Goal: Task Accomplishment & Management: Complete application form

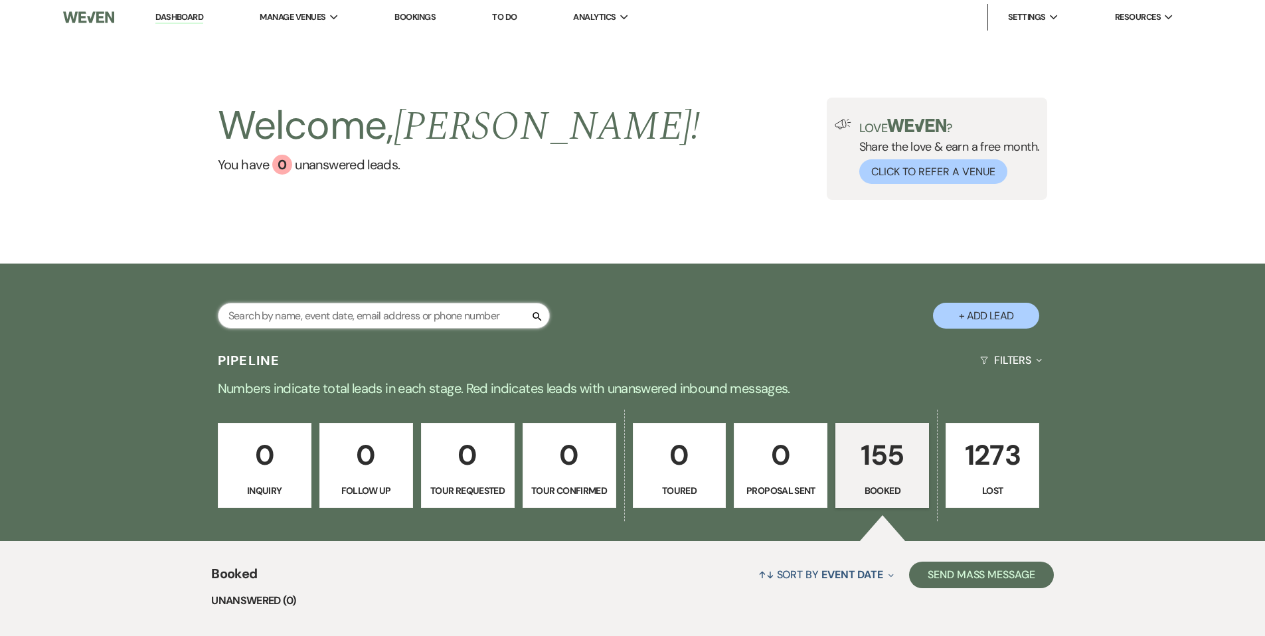
click at [254, 310] on input "text" at bounding box center [384, 316] width 332 height 26
type input "[PERSON_NAME]"
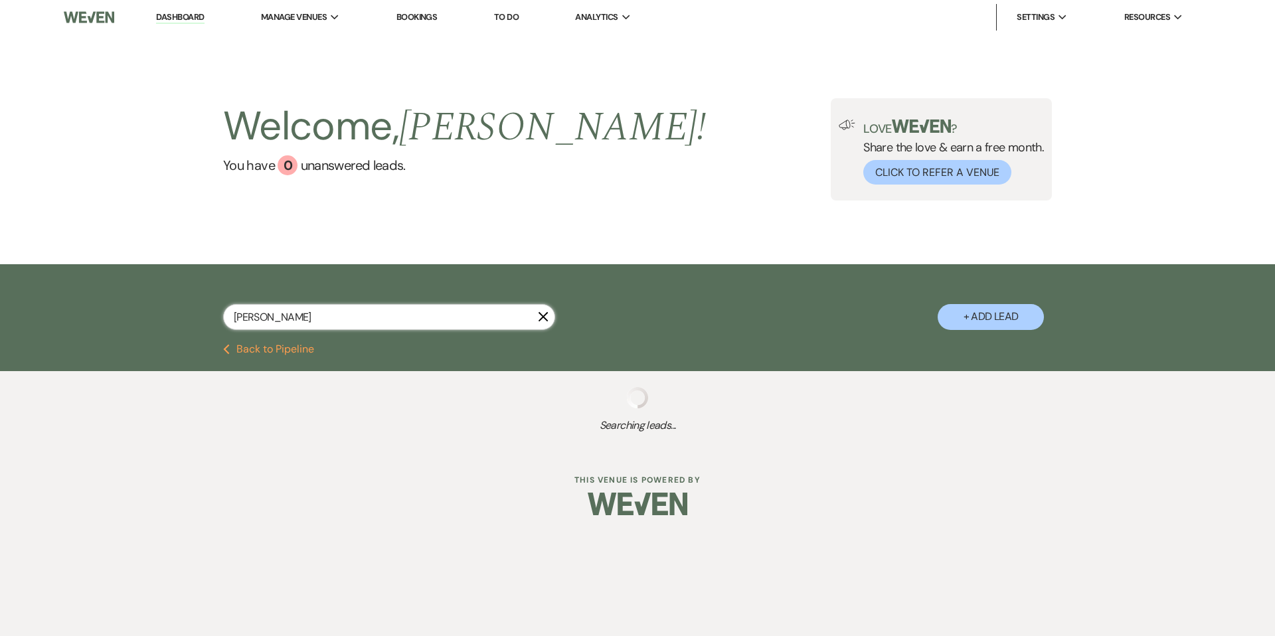
select select "8"
select select "5"
select select "8"
select select "5"
select select "8"
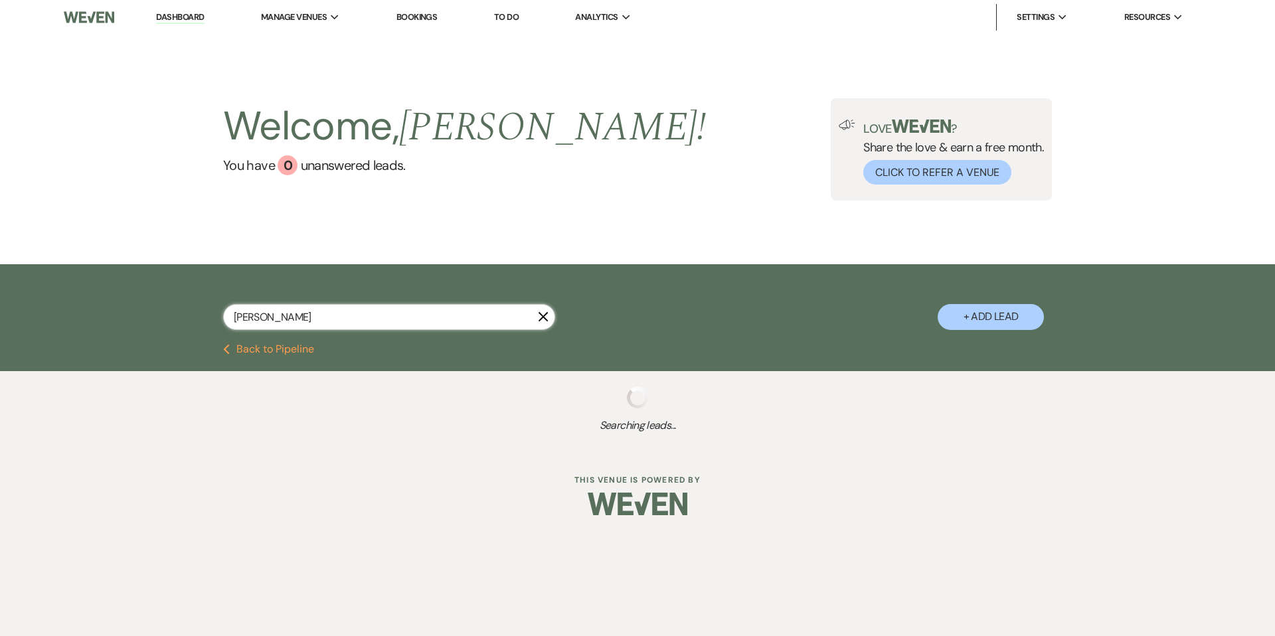
select select "5"
select select "8"
select select "5"
select select "8"
select select "5"
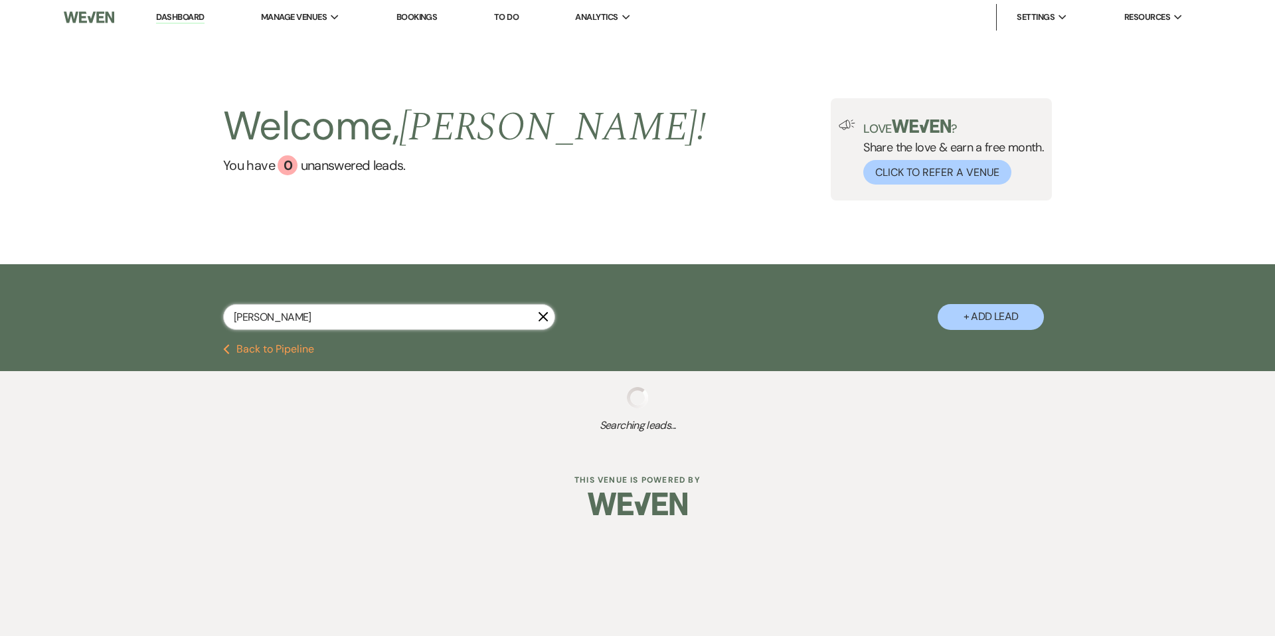
select select "8"
select select "5"
select select "8"
select select "5"
select select "8"
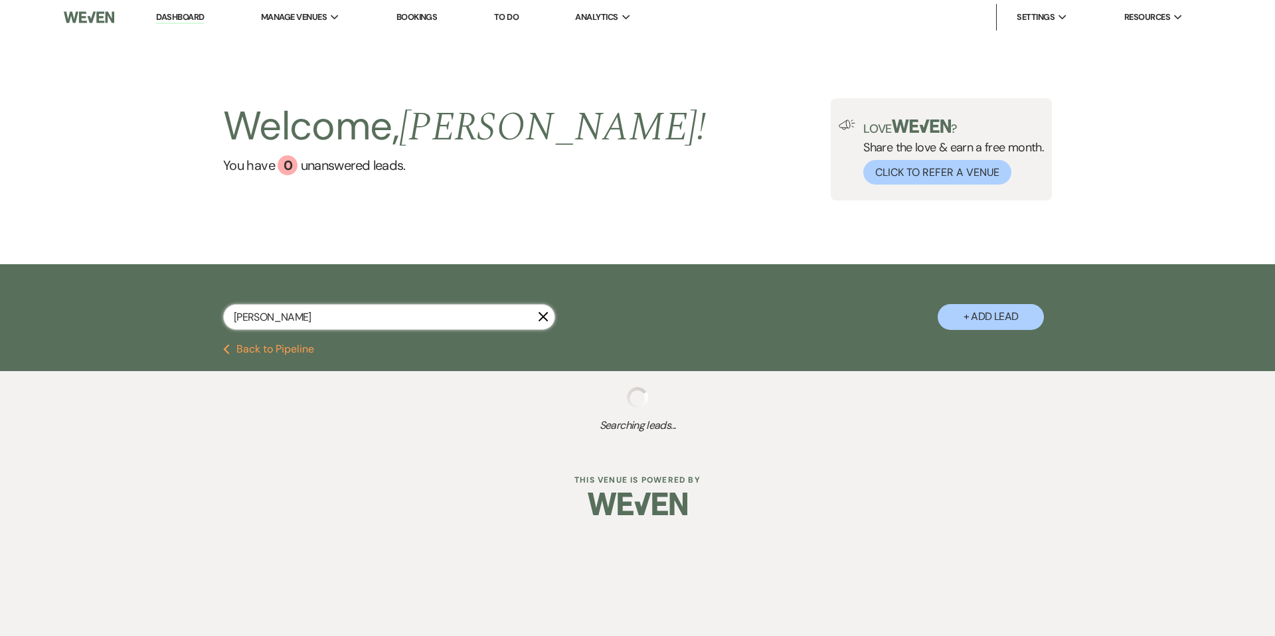
select select "5"
select select "8"
select select "5"
select select "8"
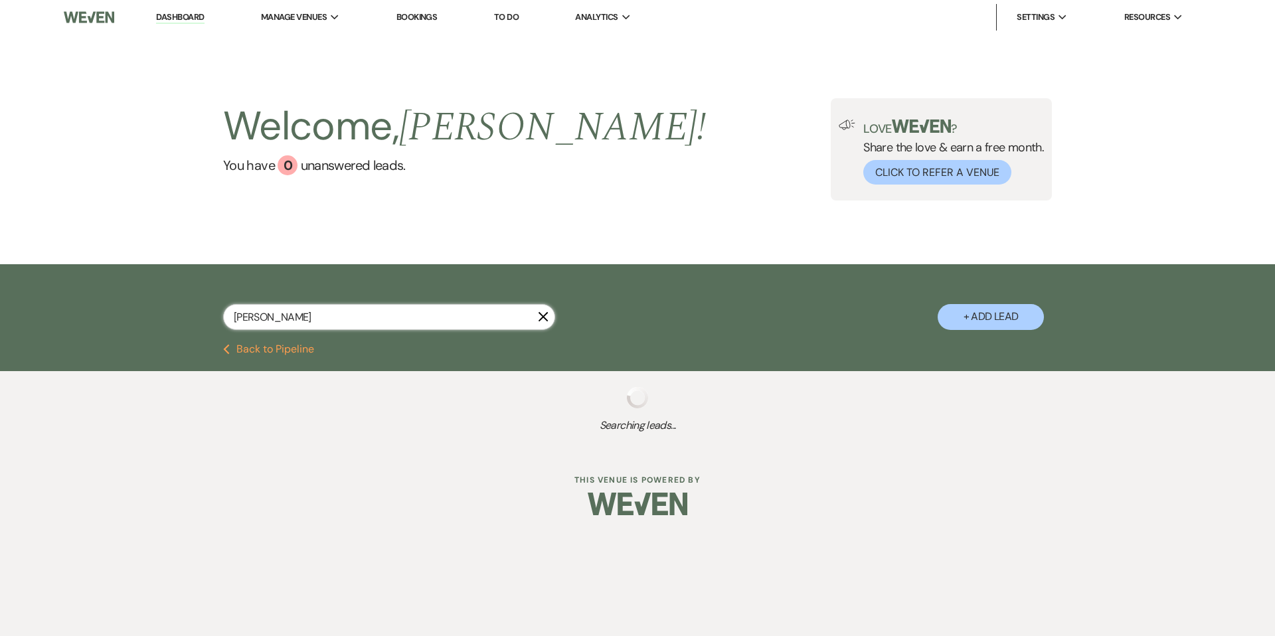
select select "8"
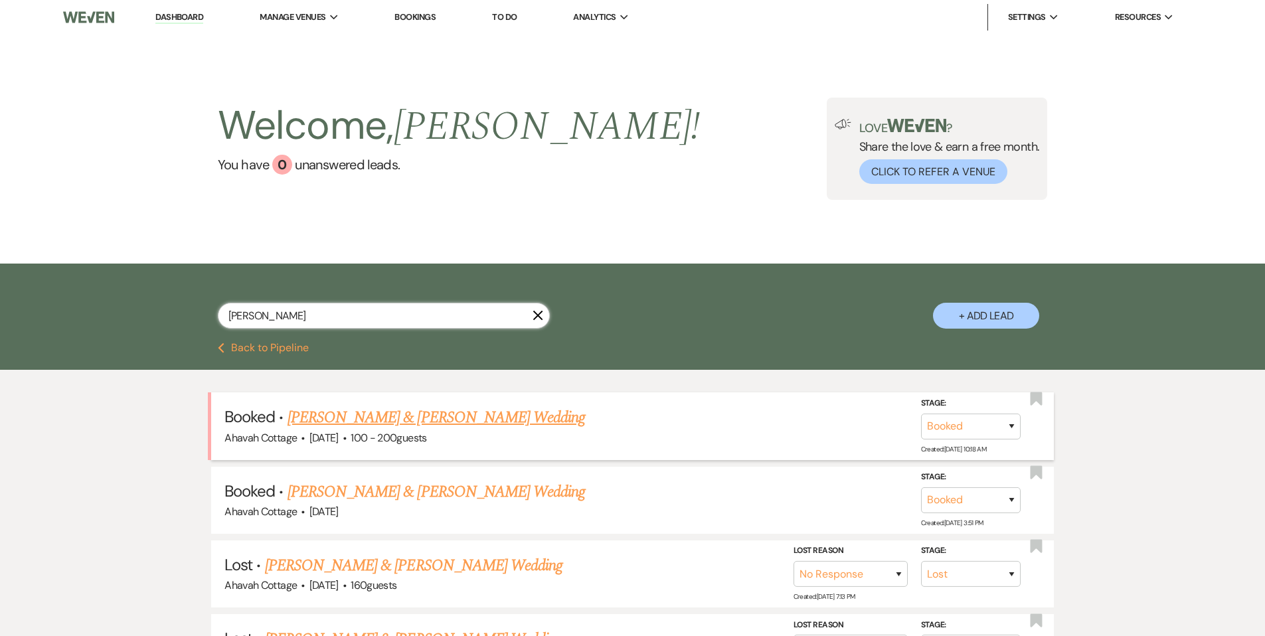
type input "[PERSON_NAME]"
click at [323, 413] on link "[PERSON_NAME] & [PERSON_NAME] Wedding" at bounding box center [437, 418] width 298 height 24
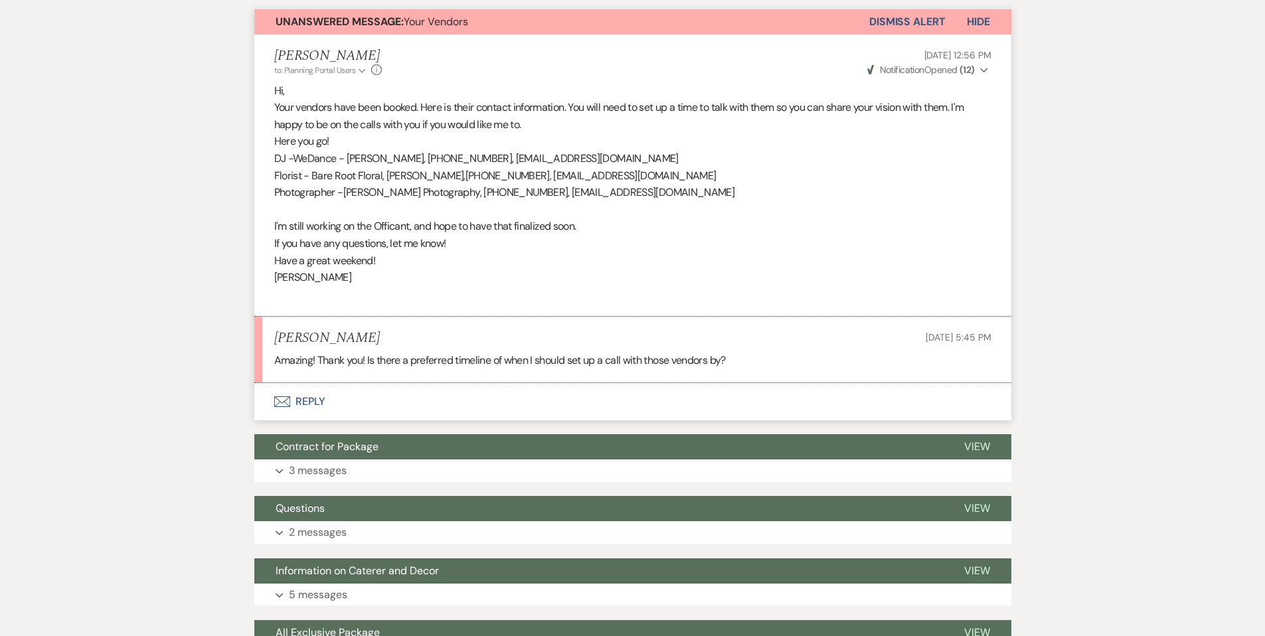
scroll to position [371, 0]
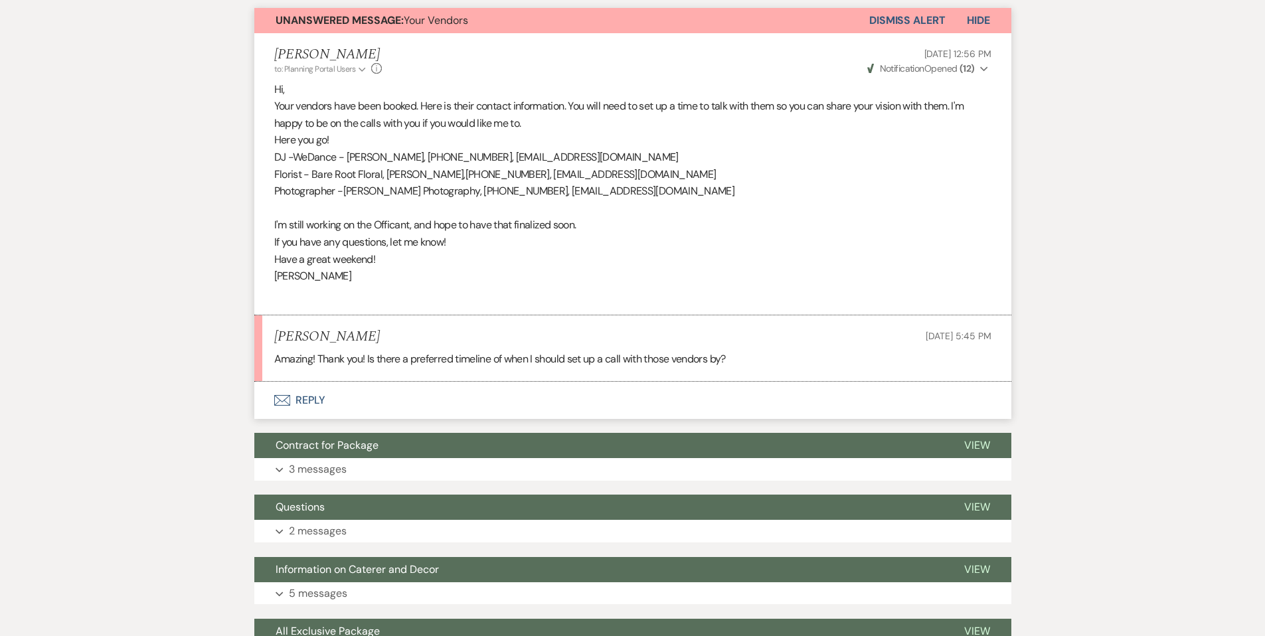
click at [304, 400] on button "Envelope Reply" at bounding box center [632, 400] width 757 height 37
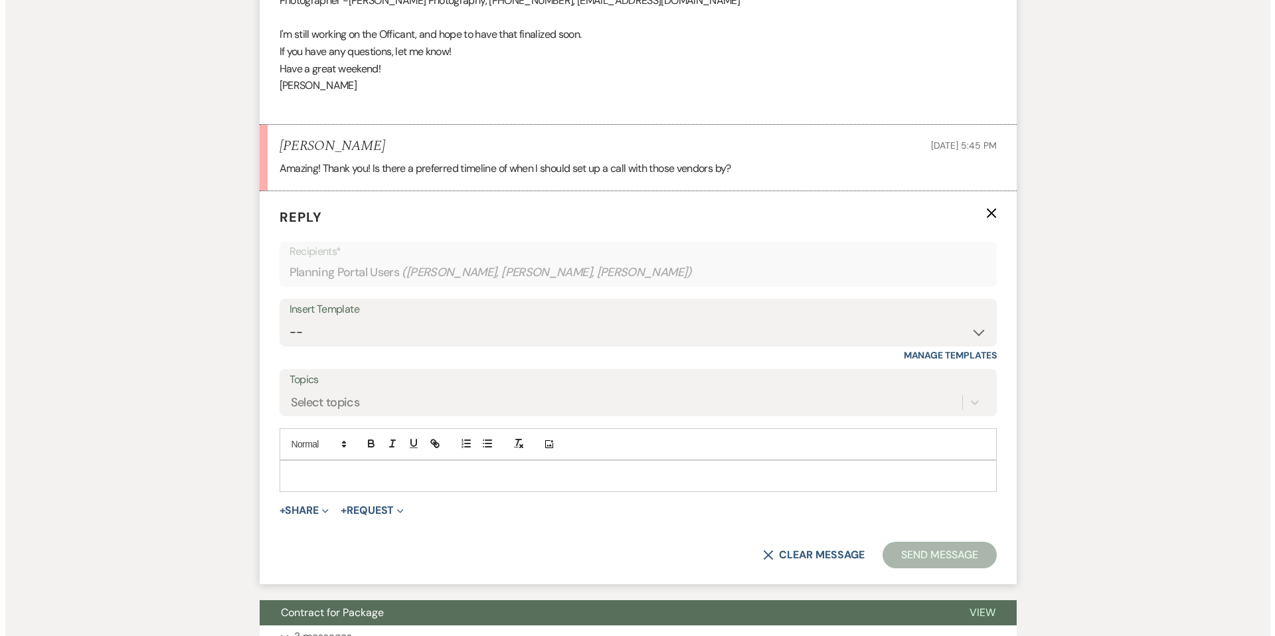
scroll to position [631, 0]
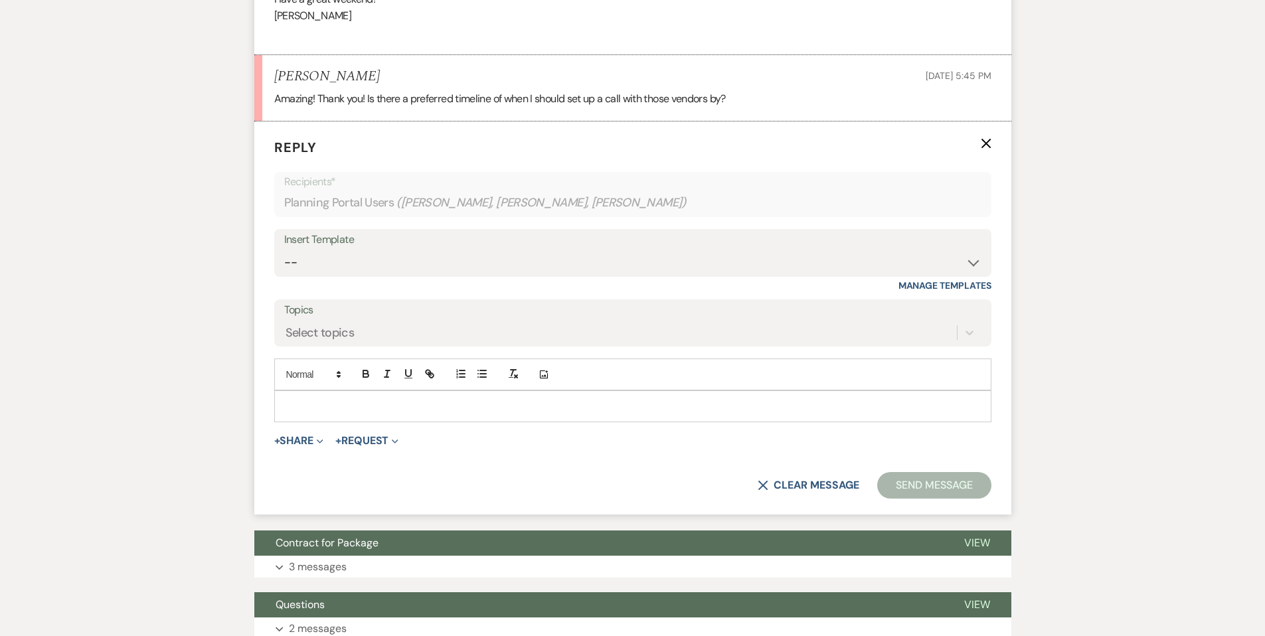
click at [305, 395] on div at bounding box center [633, 406] width 716 height 31
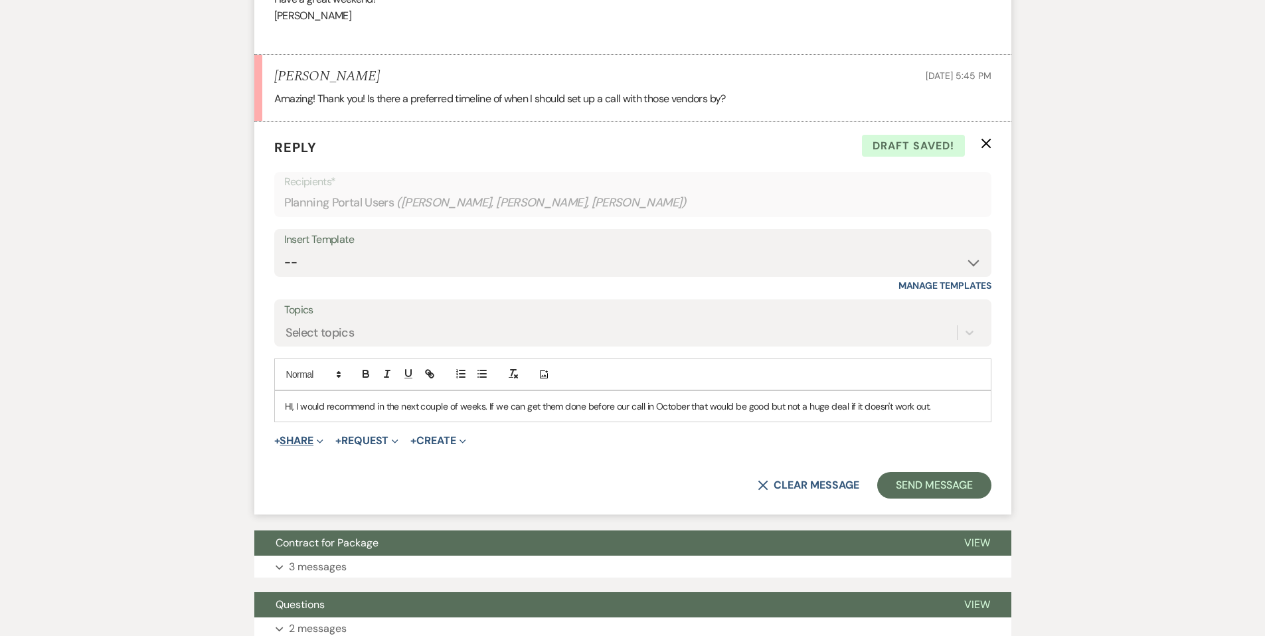
click at [308, 442] on button "+ Share Expand" at bounding box center [299, 441] width 50 height 11
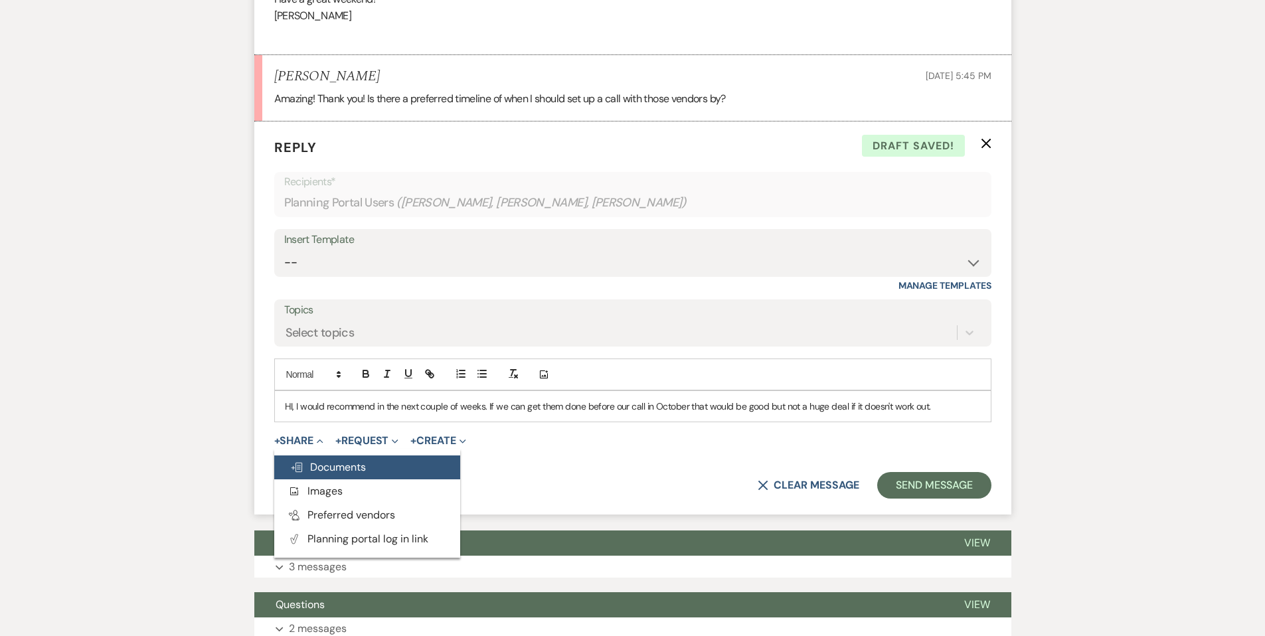
click at [330, 468] on span "Doc Upload Documents" at bounding box center [328, 467] width 76 height 14
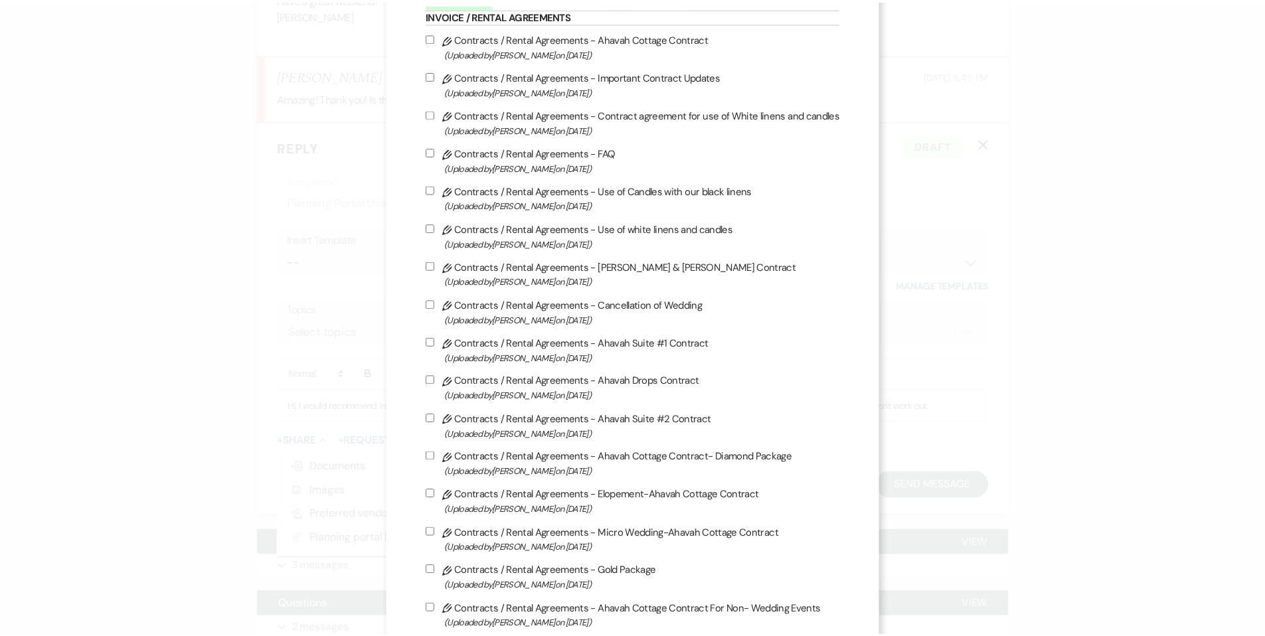
scroll to position [0, 0]
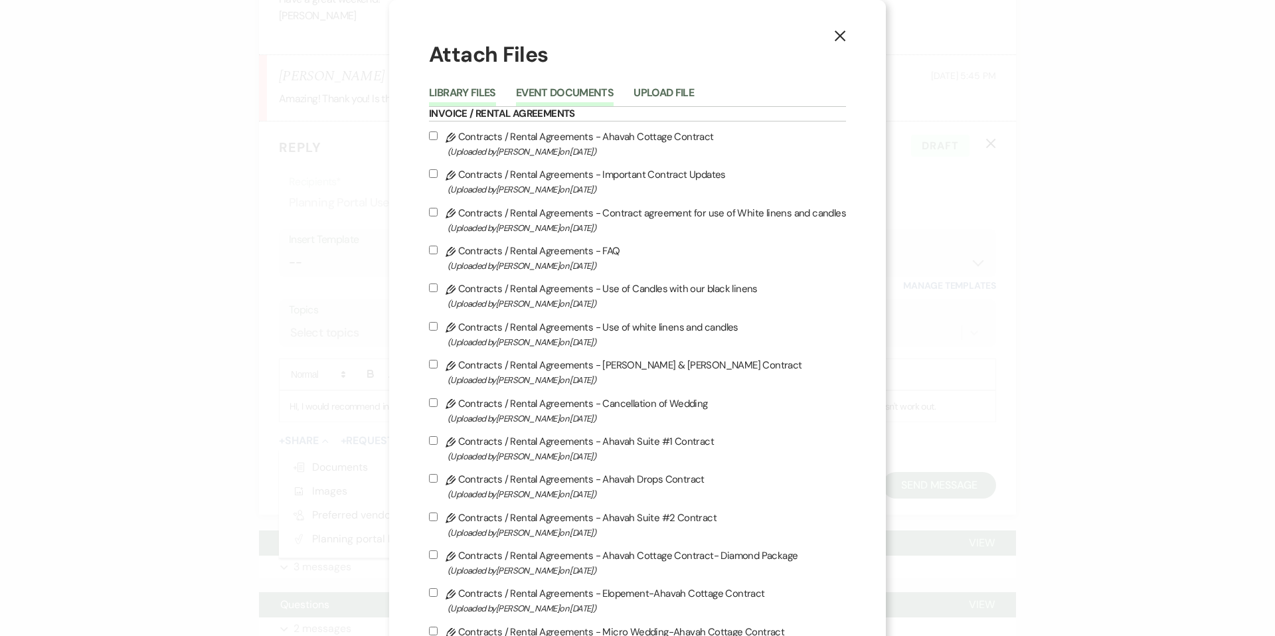
click at [540, 92] on button "Event Documents" at bounding box center [565, 97] width 98 height 19
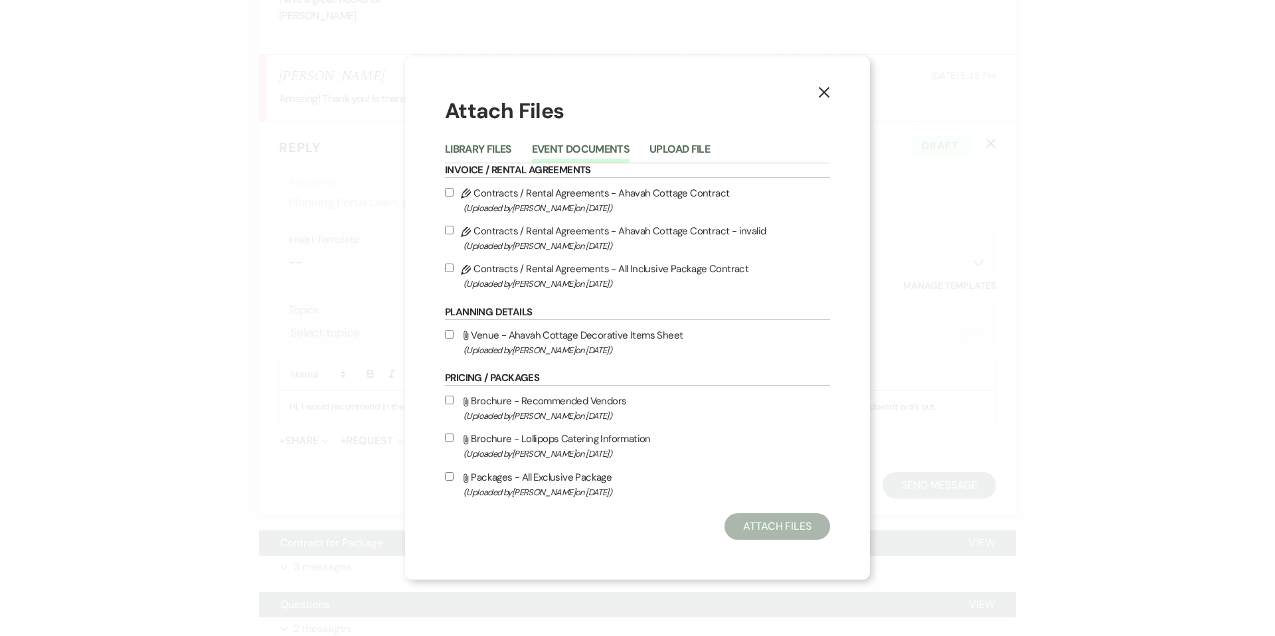
click at [824, 93] on icon "X" at bounding box center [824, 92] width 12 height 12
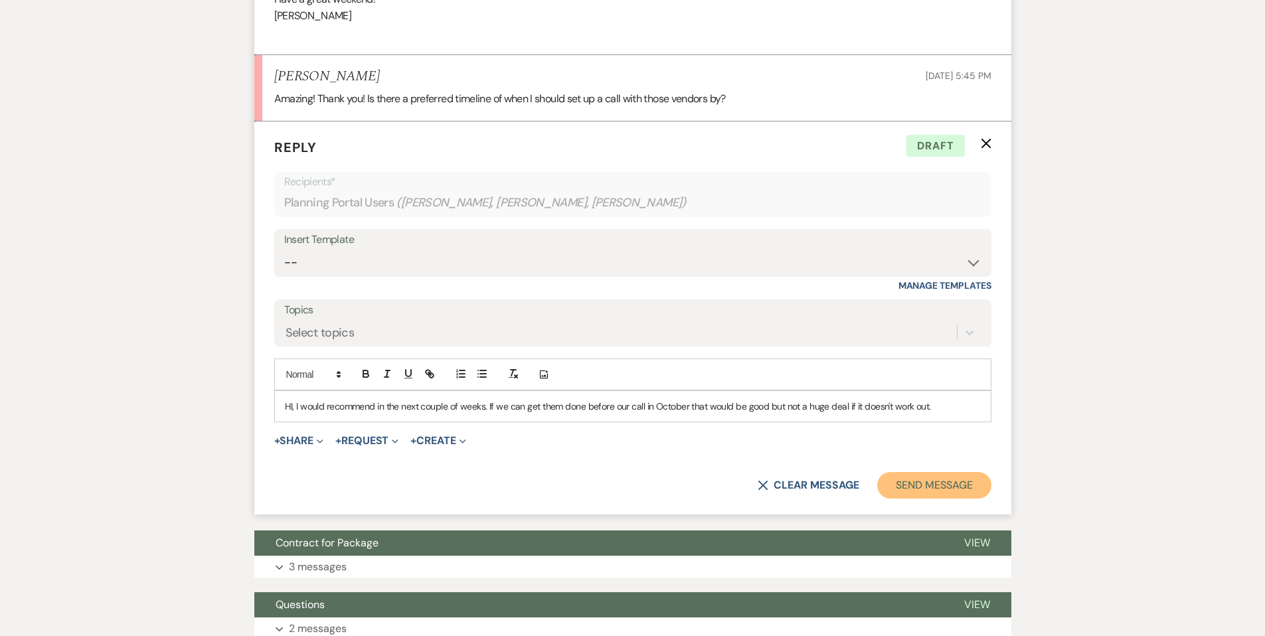
click at [906, 484] on button "Send Message" at bounding box center [934, 485] width 114 height 27
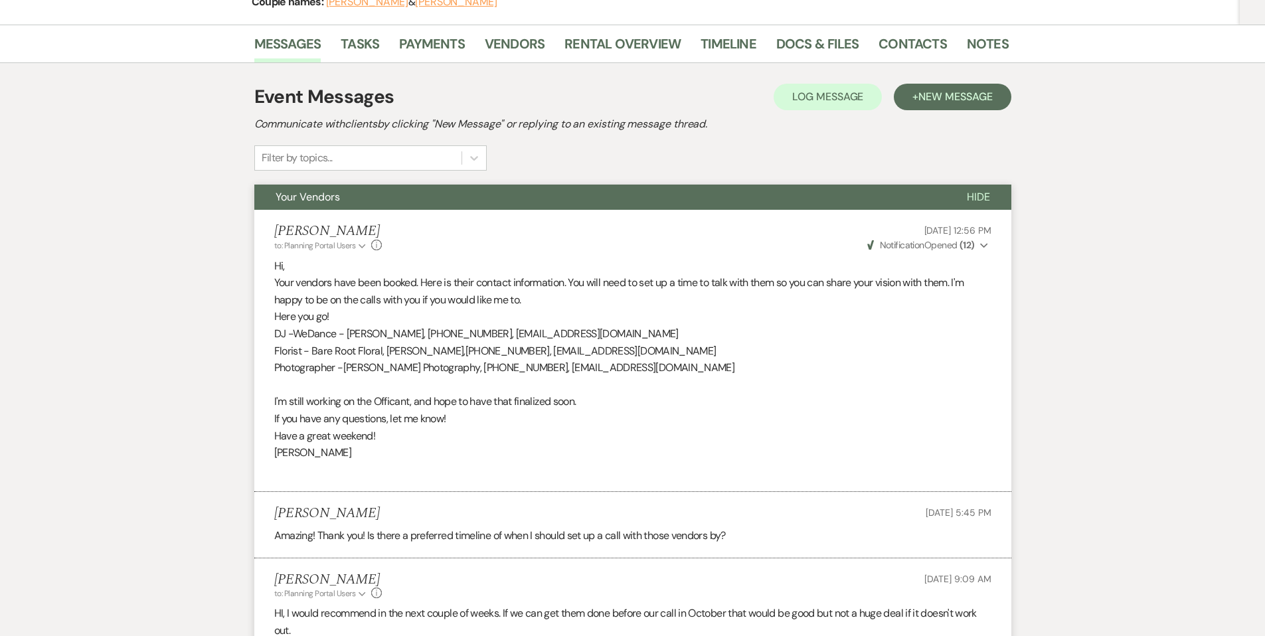
scroll to position [193, 0]
click at [310, 197] on span "Your Vendors" at bounding box center [308, 198] width 64 height 14
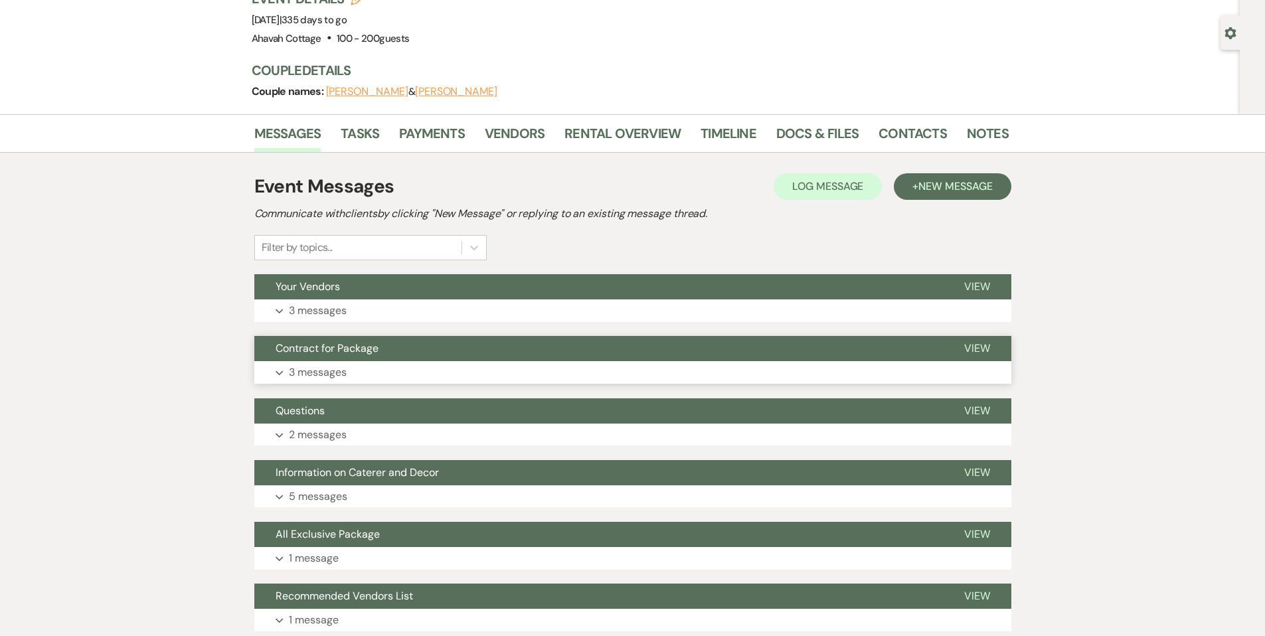
scroll to position [0, 0]
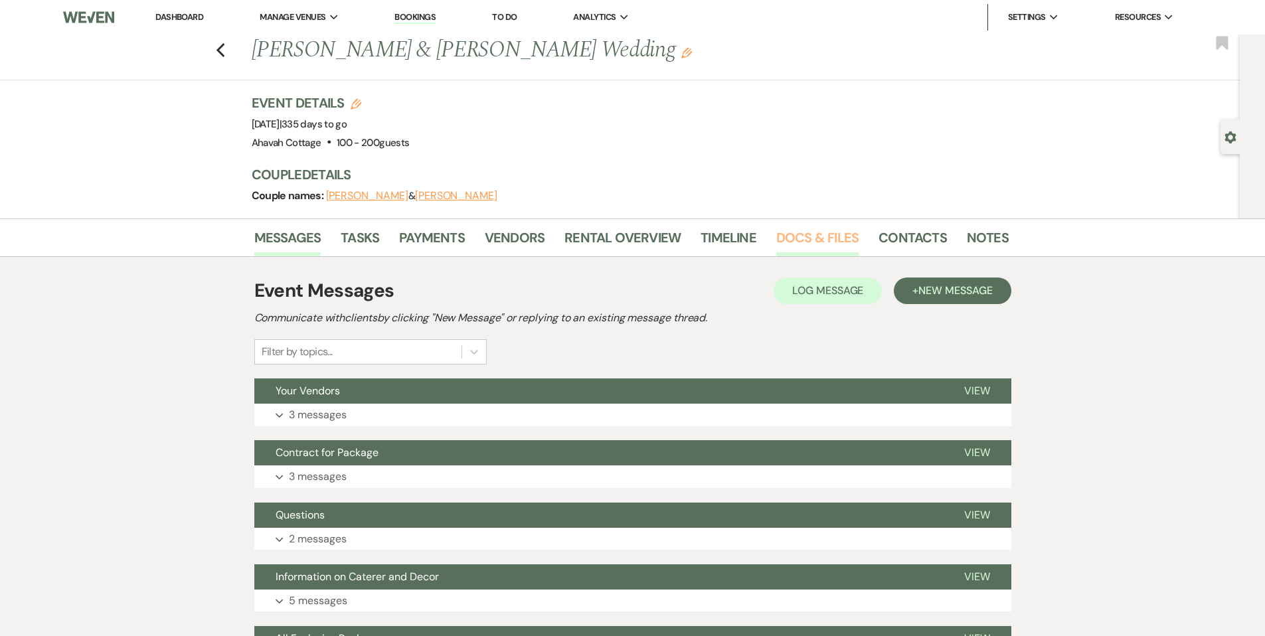
click at [796, 238] on link "Docs & Files" at bounding box center [817, 241] width 82 height 29
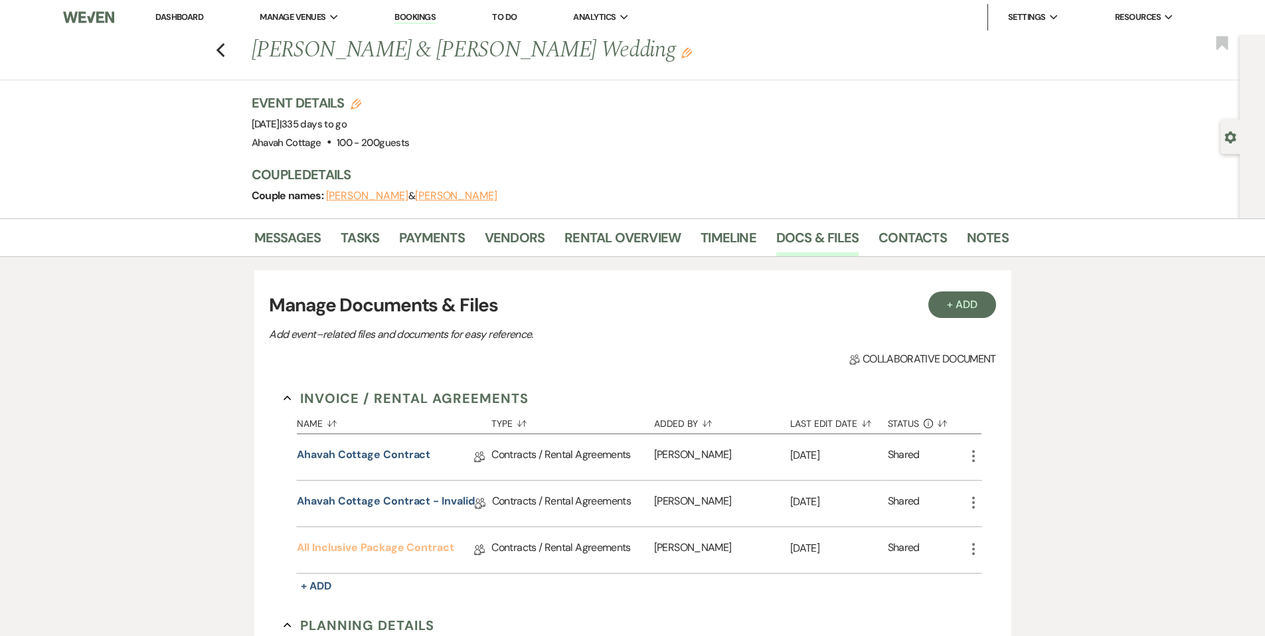
drag, startPoint x: 409, startPoint y: 545, endPoint x: 406, endPoint y: 537, distance: 8.6
click at [408, 545] on link "All Inclusive Package Contract" at bounding box center [375, 550] width 157 height 21
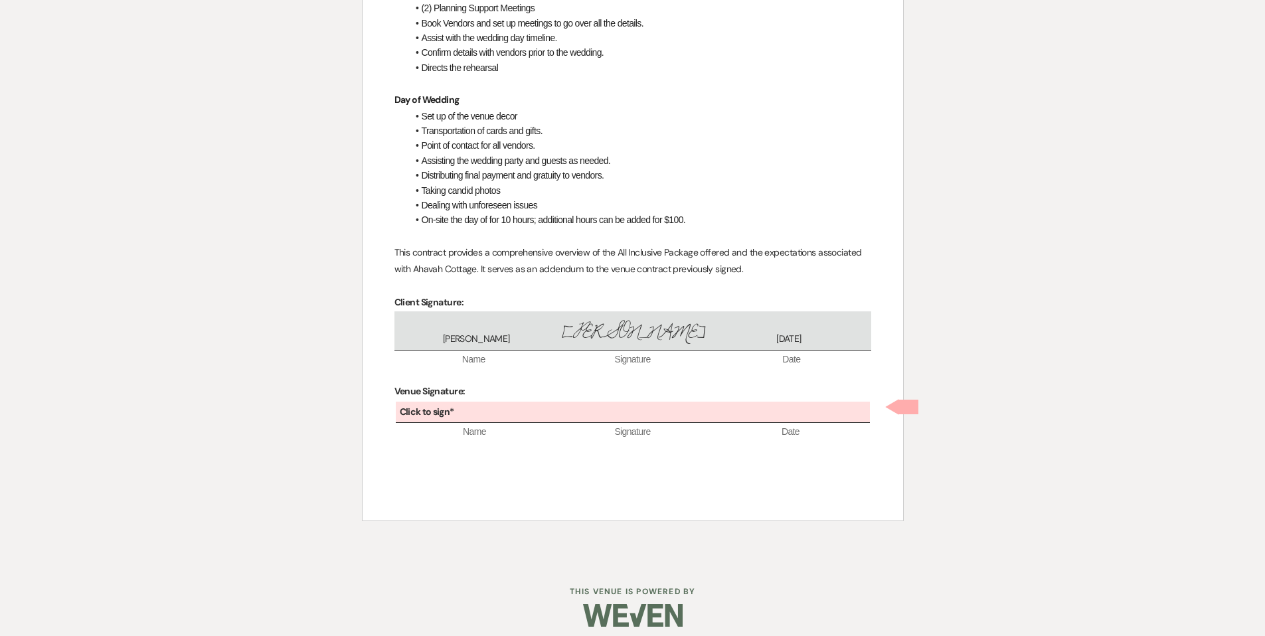
scroll to position [637, 0]
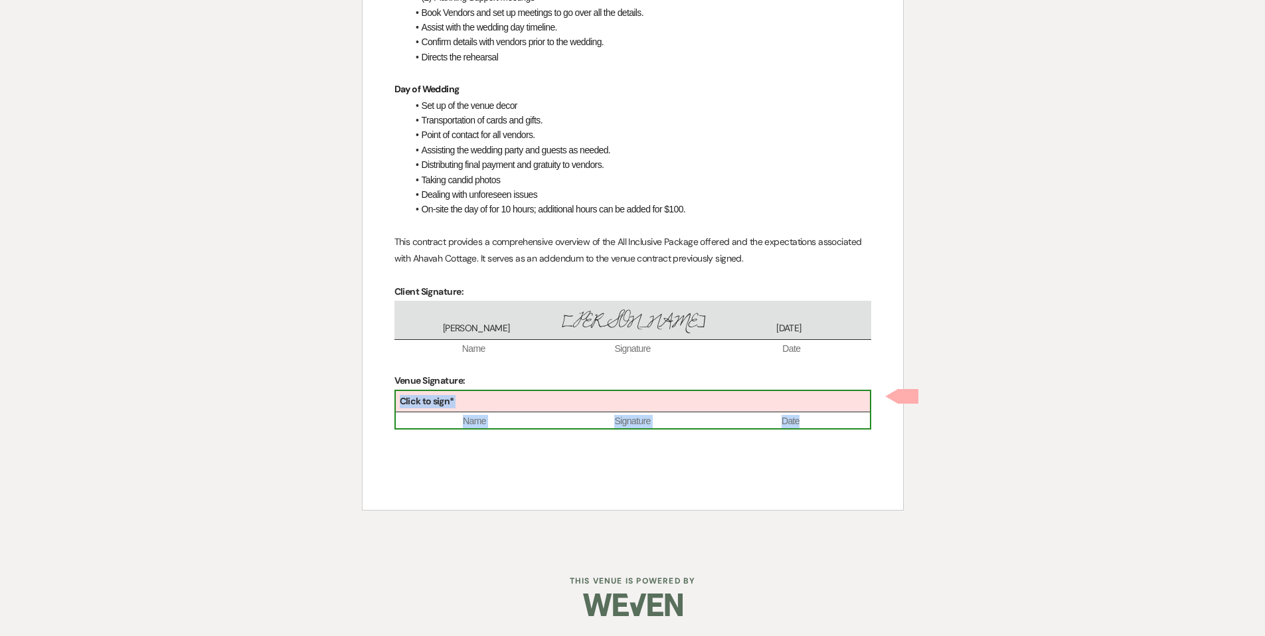
click at [583, 405] on div "Click to sign*" at bounding box center [633, 402] width 474 height 22
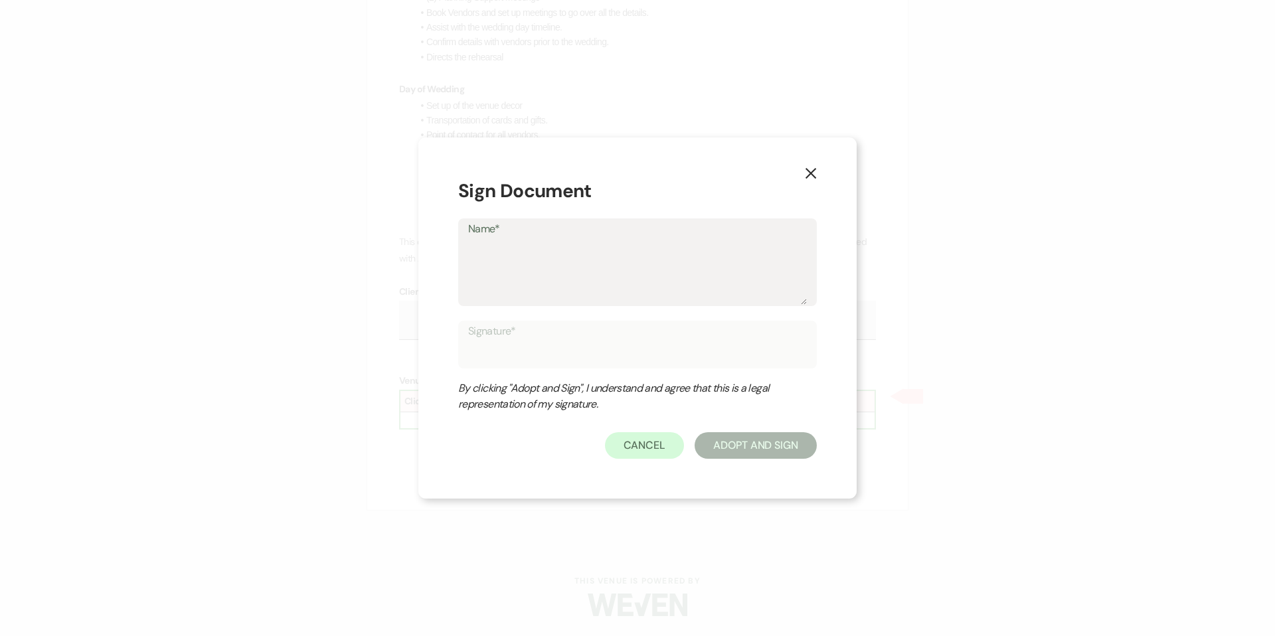
type textarea "T"
type input "T"
type textarea "Ta"
type input "Ta"
type textarea "[PERSON_NAME]"
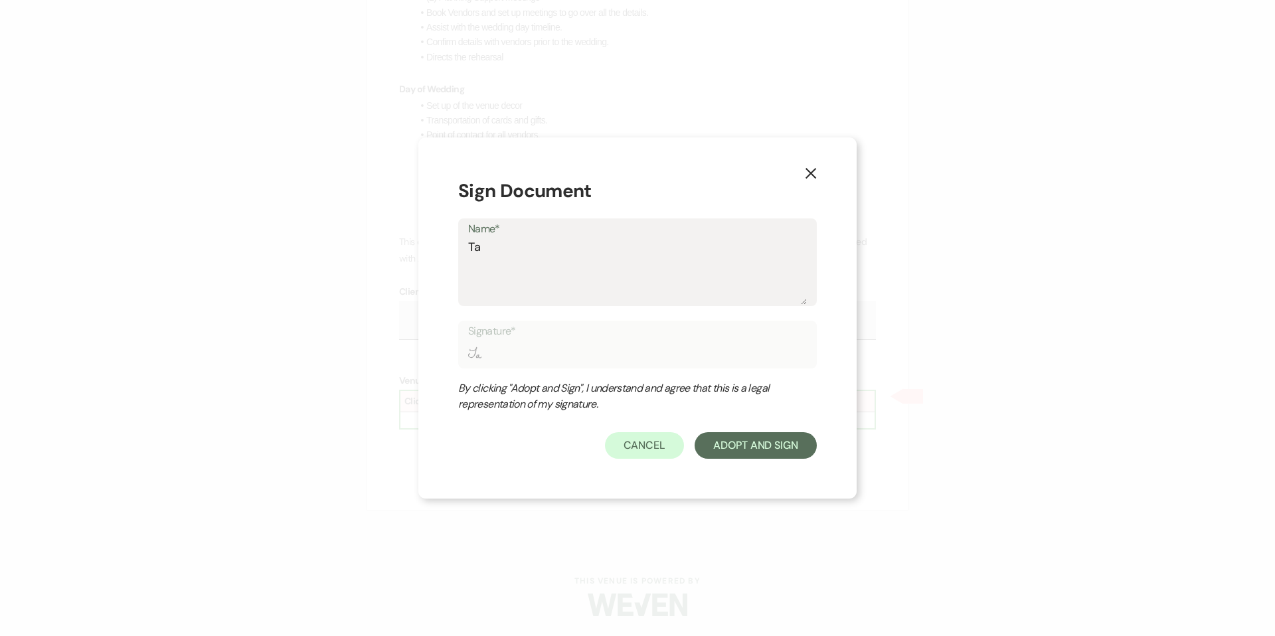
type input "[PERSON_NAME]"
type textarea "Tama"
type input "Tama"
type textarea "Tamar"
type input "Tamar"
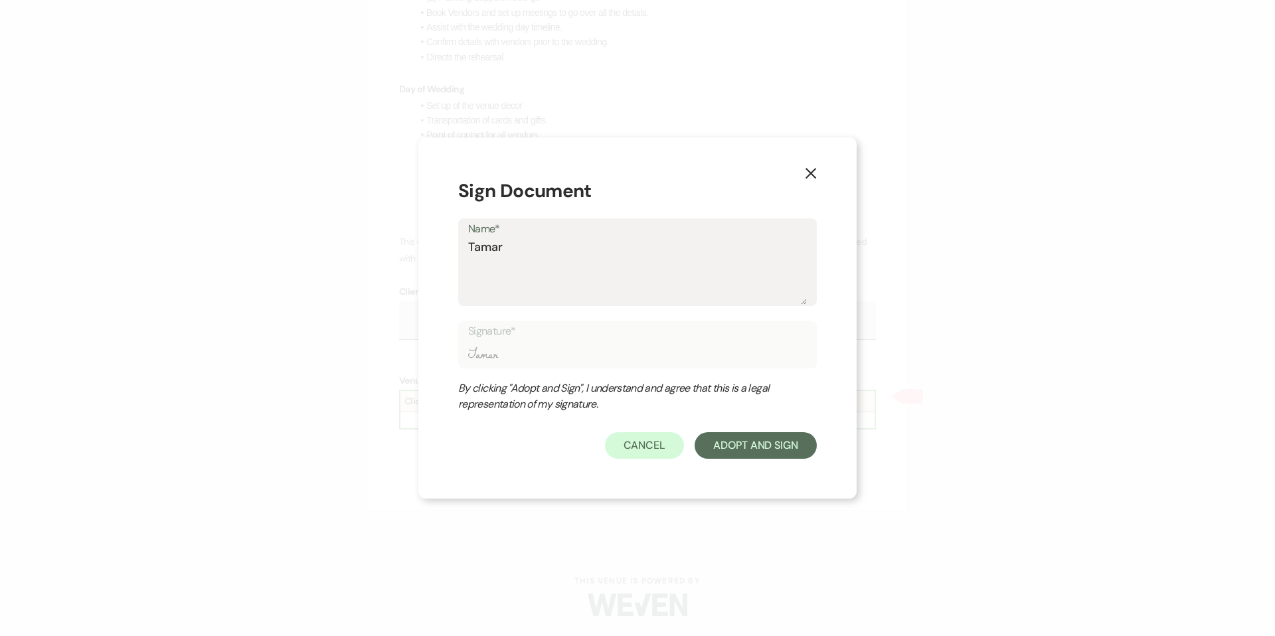
type textarea "[PERSON_NAME]"
type input "[PERSON_NAME]"
type textarea "[PERSON_NAME]"
type input "[PERSON_NAME]"
type textarea "[PERSON_NAME]"
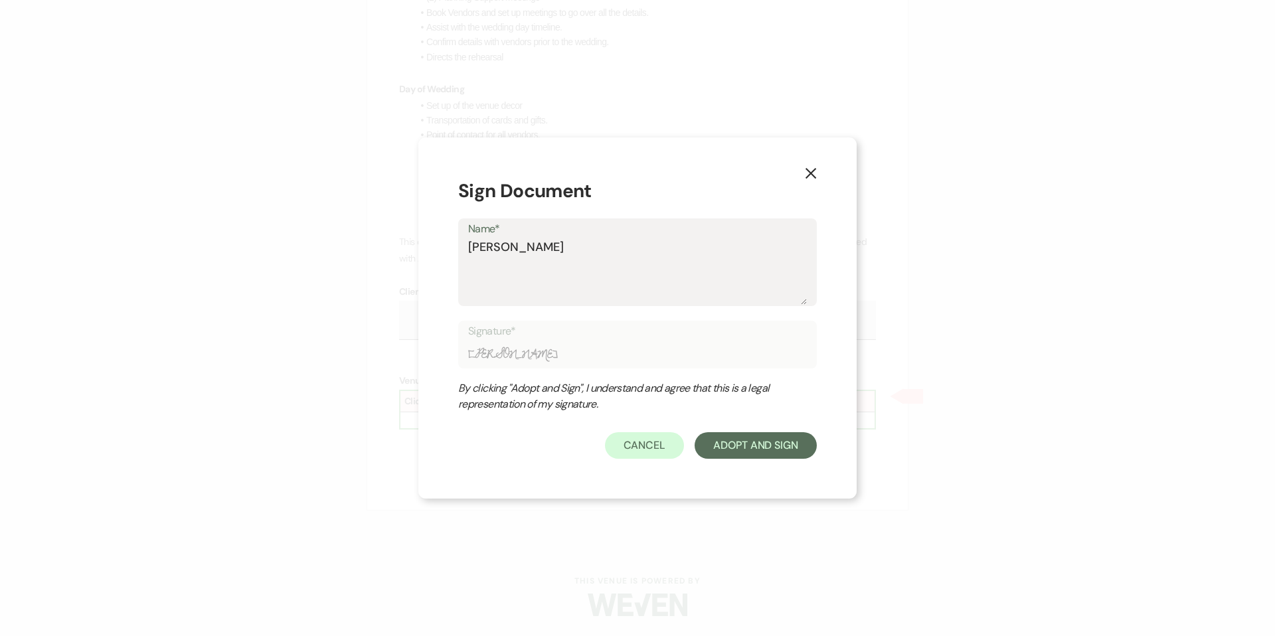
type input "[PERSON_NAME]"
type textarea "[PERSON_NAME]"
type input "[PERSON_NAME]"
type textarea "[PERSON_NAME]"
type input "[PERSON_NAME]"
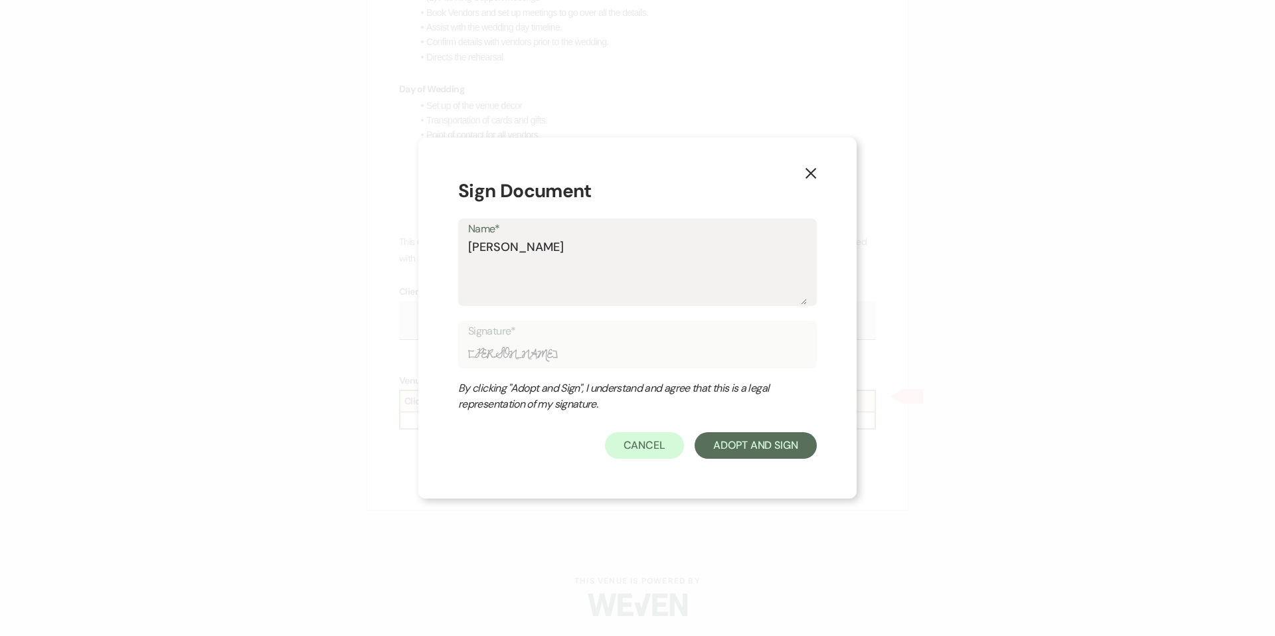
type textarea "[PERSON_NAME]"
type input "[PERSON_NAME]"
type textarea "[PERSON_NAME]"
type input "[PERSON_NAME]"
type textarea "[PERSON_NAME]"
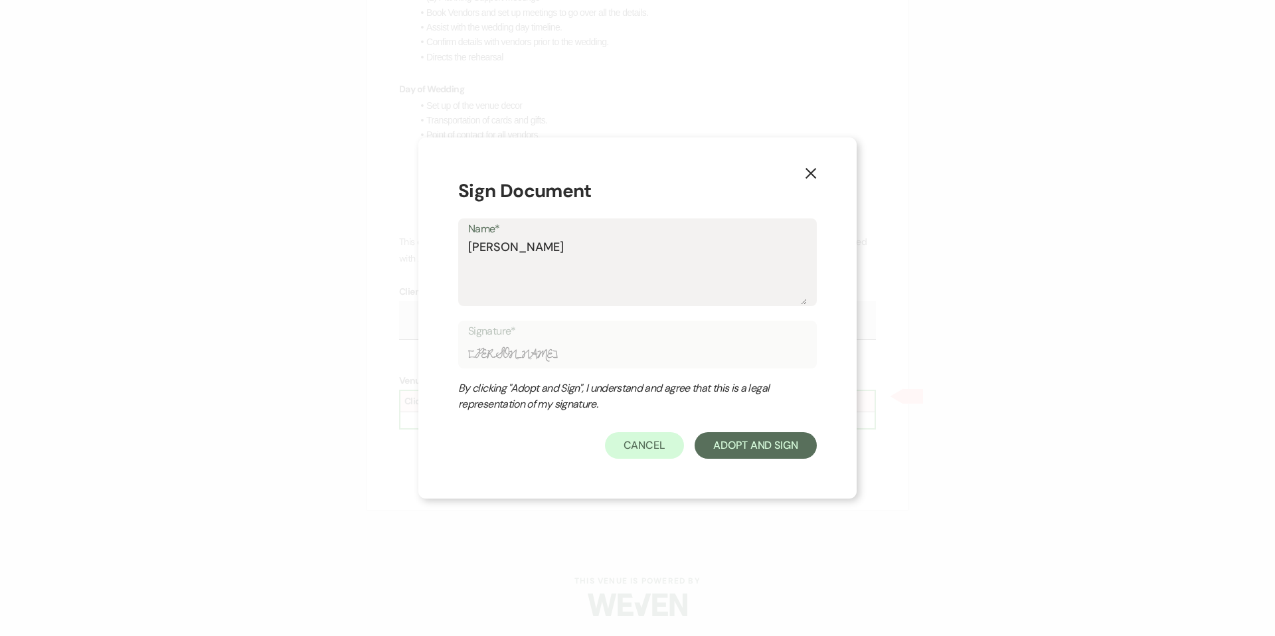
type input "[PERSON_NAME]"
type textarea "[PERSON_NAME]"
type input "[PERSON_NAME]"
type textarea "[PERSON_NAME]"
type input "[PERSON_NAME]"
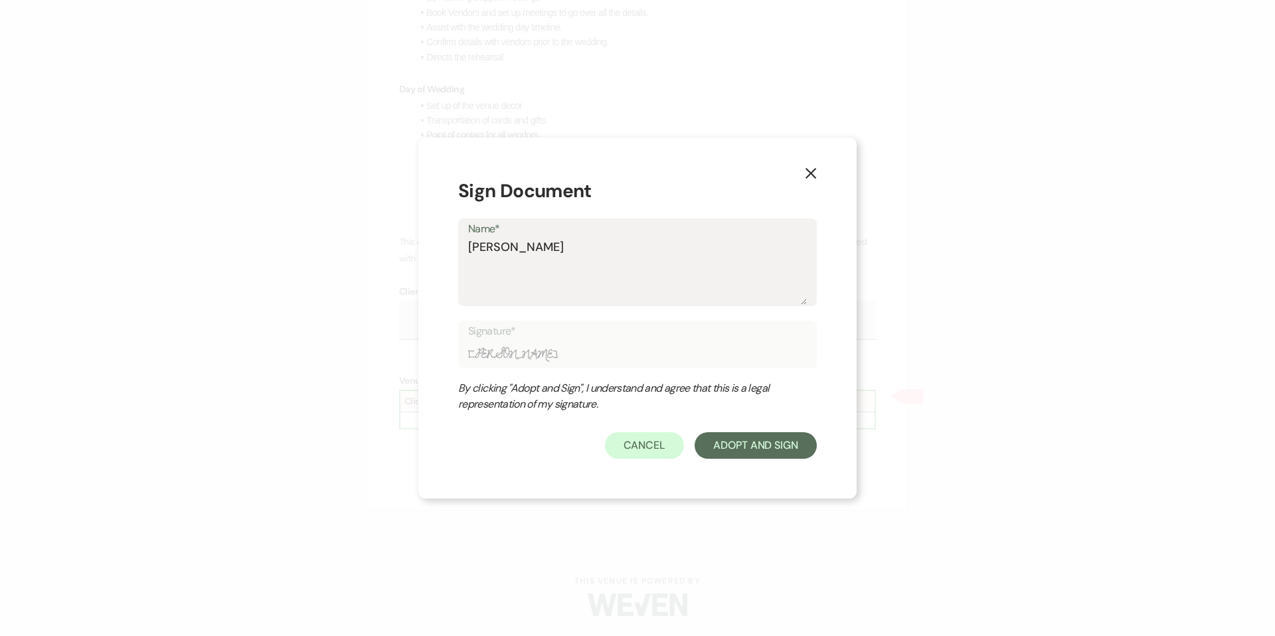
type textarea "[PERSON_NAME]"
type input "[PERSON_NAME]"
type textarea "[PERSON_NAME]"
click at [718, 446] on button "Adopt And Sign" at bounding box center [756, 445] width 122 height 27
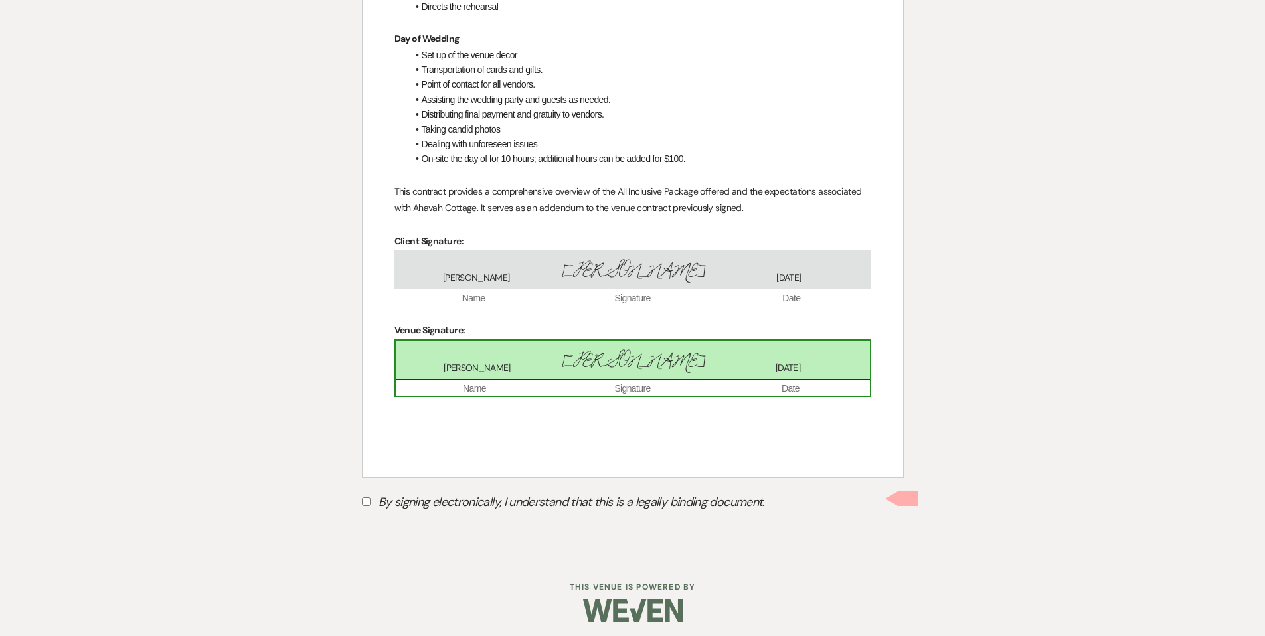
scroll to position [693, 0]
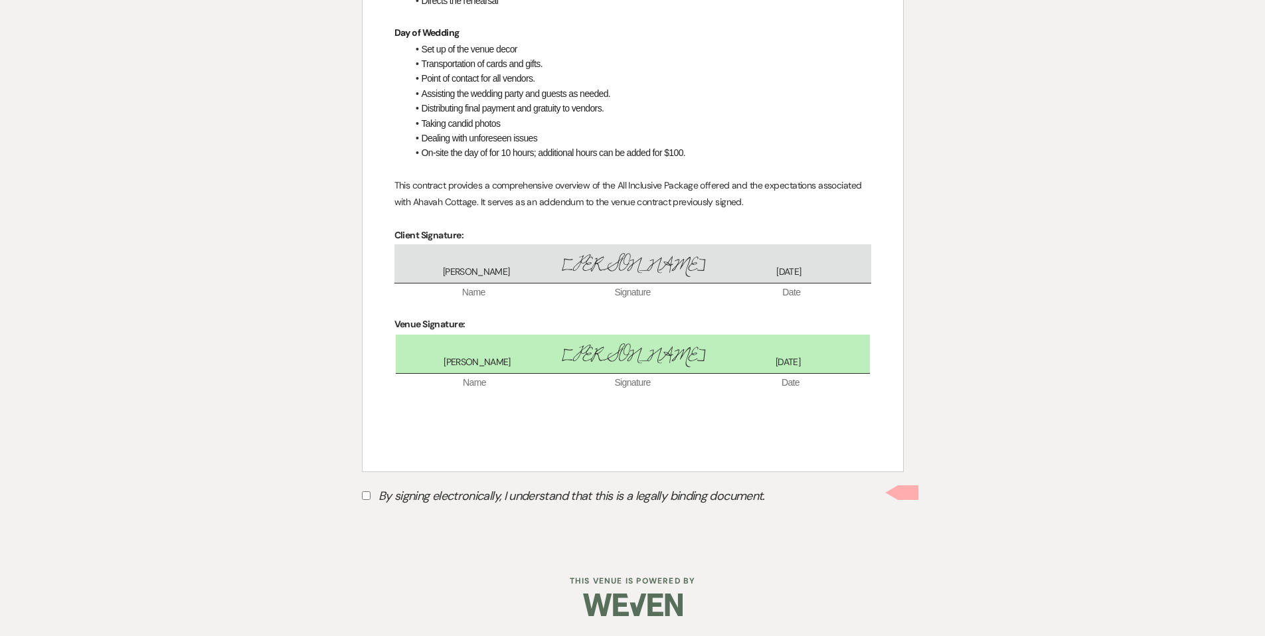
click at [365, 493] on input "By signing electronically, I understand that this is a legally binding document." at bounding box center [366, 495] width 9 height 9
checkbox input "true"
click at [402, 534] on button "Submit" at bounding box center [408, 529] width 93 height 24
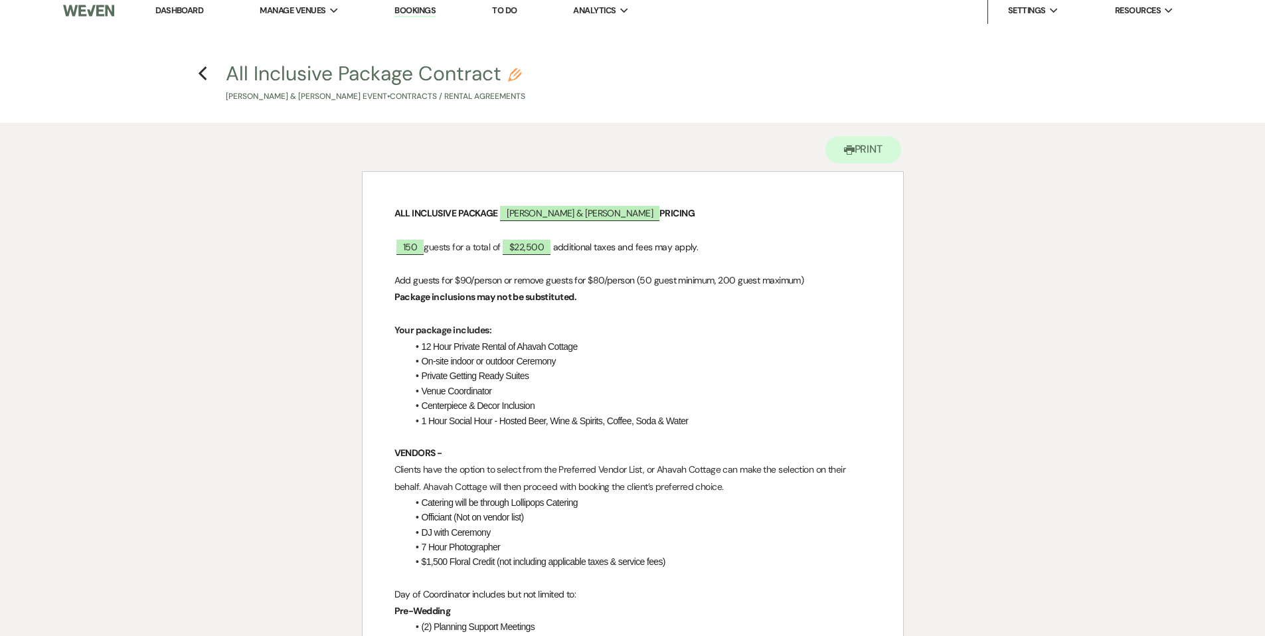
scroll to position [0, 0]
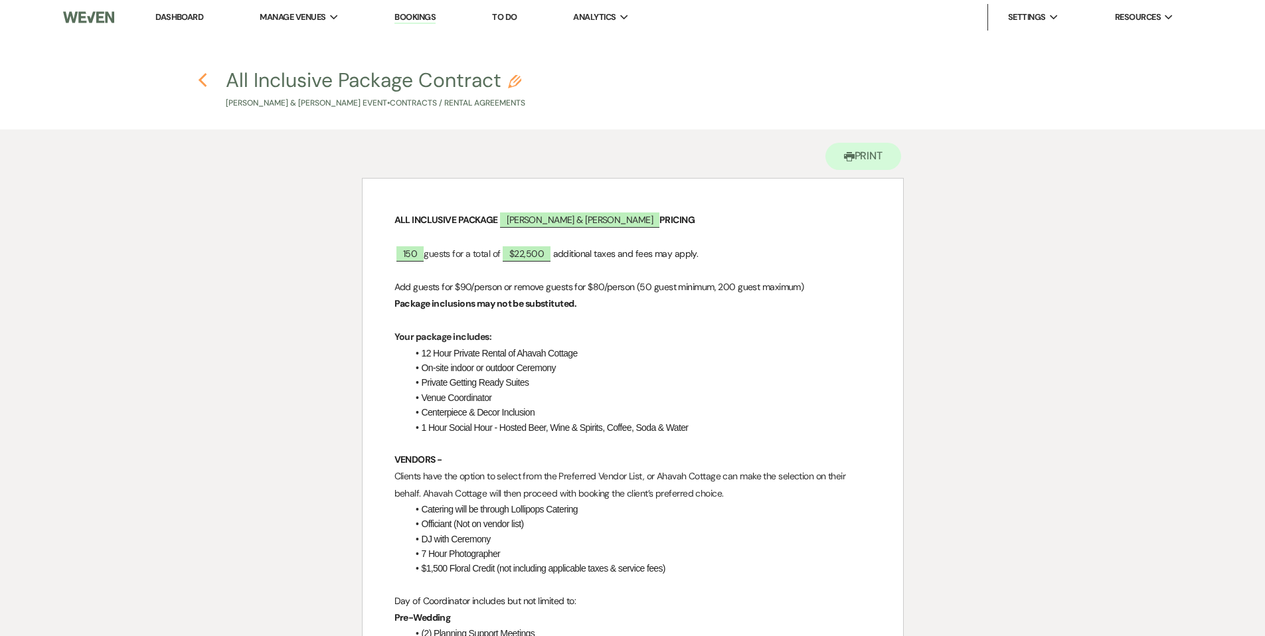
click at [205, 78] on icon "Previous" at bounding box center [203, 80] width 10 height 16
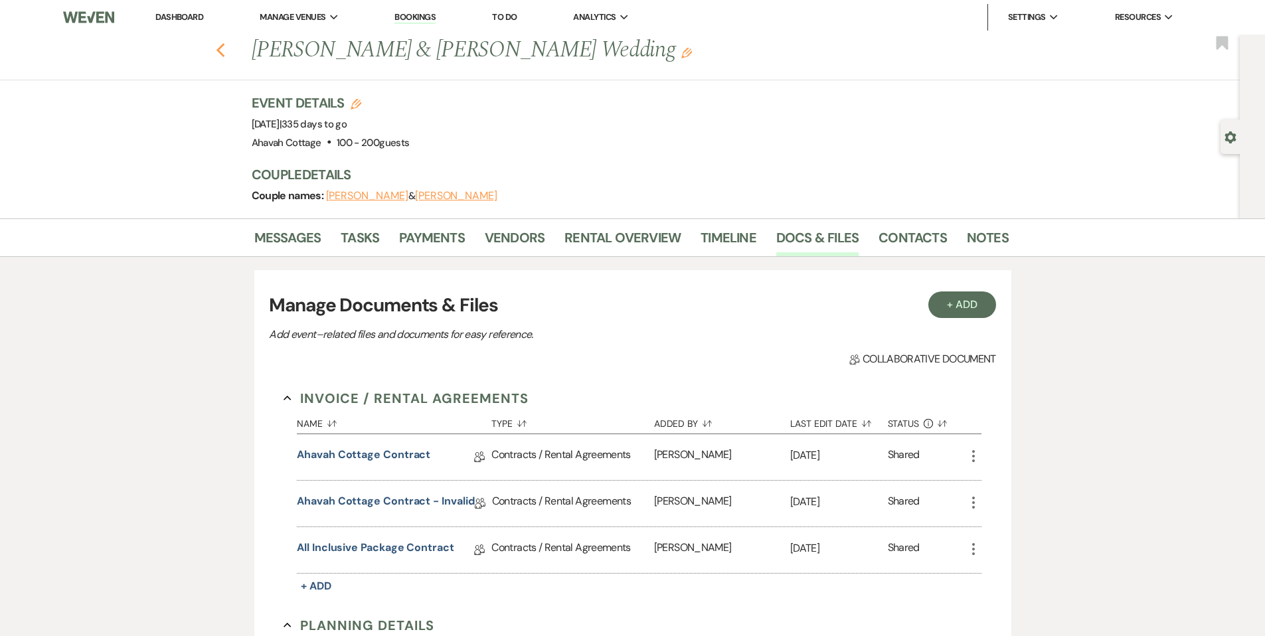
click at [226, 48] on icon "Previous" at bounding box center [221, 51] width 10 height 16
select select "8"
select select "5"
select select "8"
select select "5"
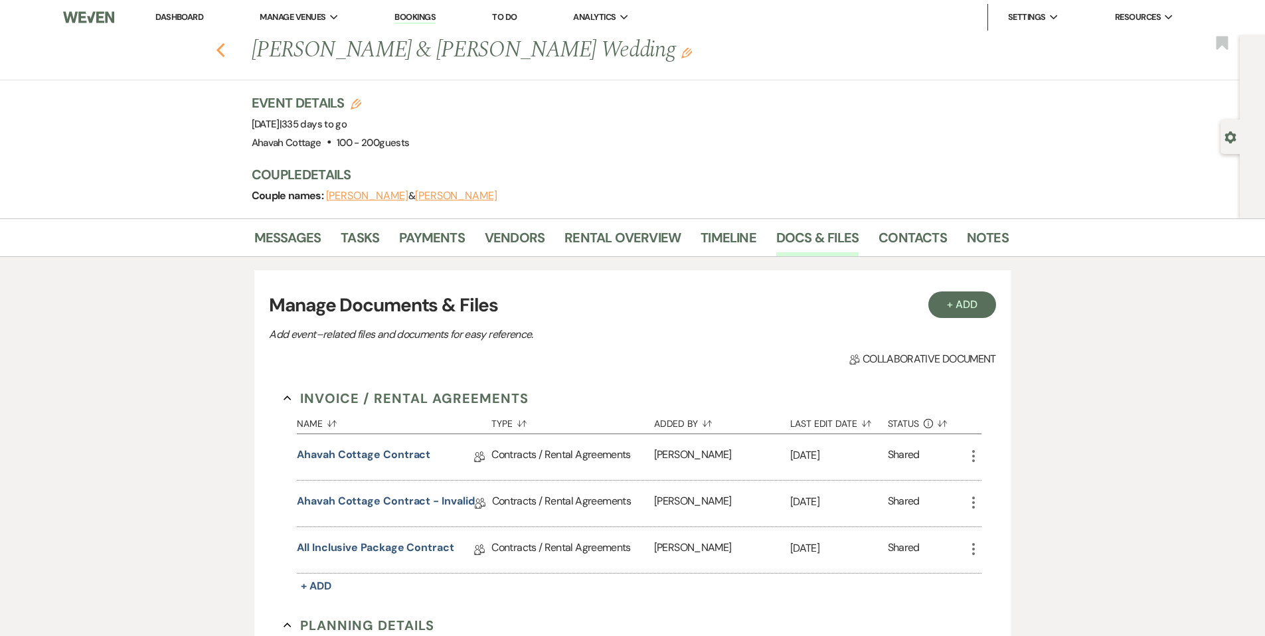
select select "8"
select select "5"
select select "8"
select select "5"
select select "8"
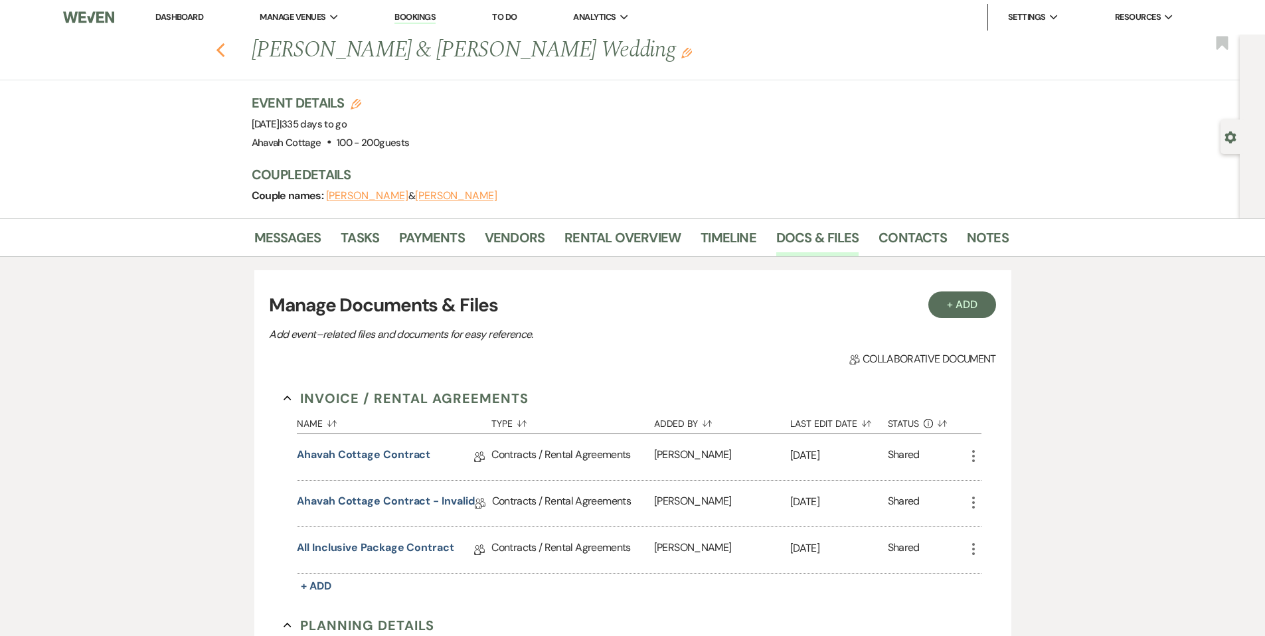
select select "5"
select select "8"
select select "5"
select select "8"
select select "5"
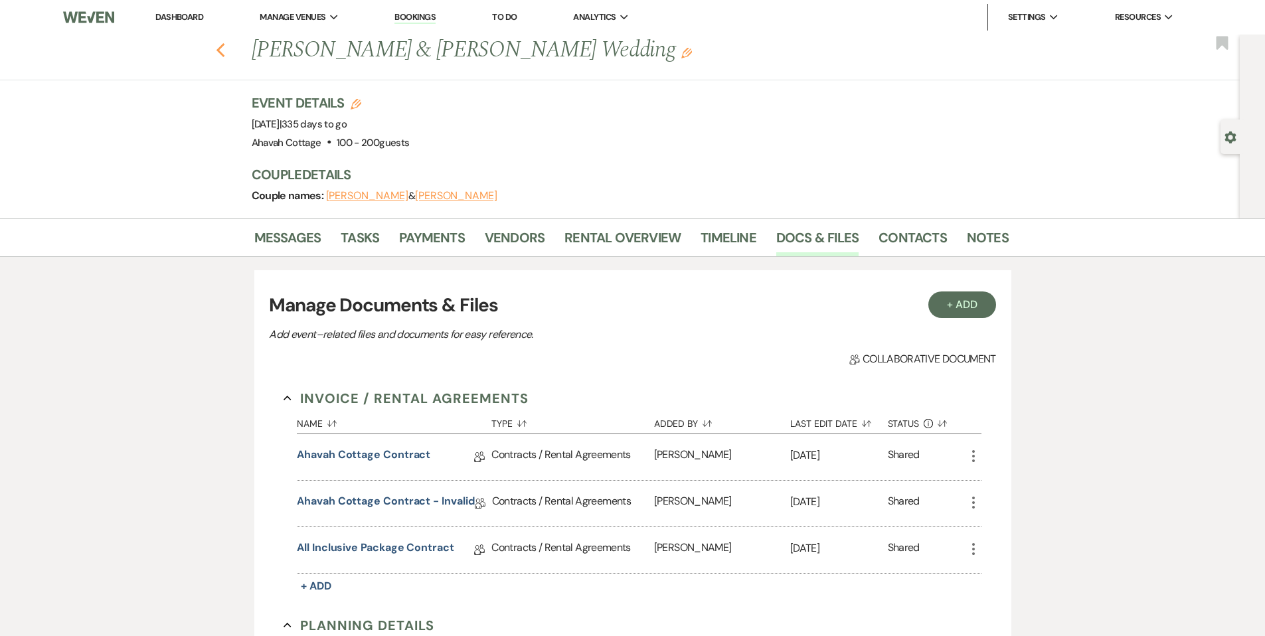
select select "8"
select select "5"
select select "8"
select select "5"
select select "8"
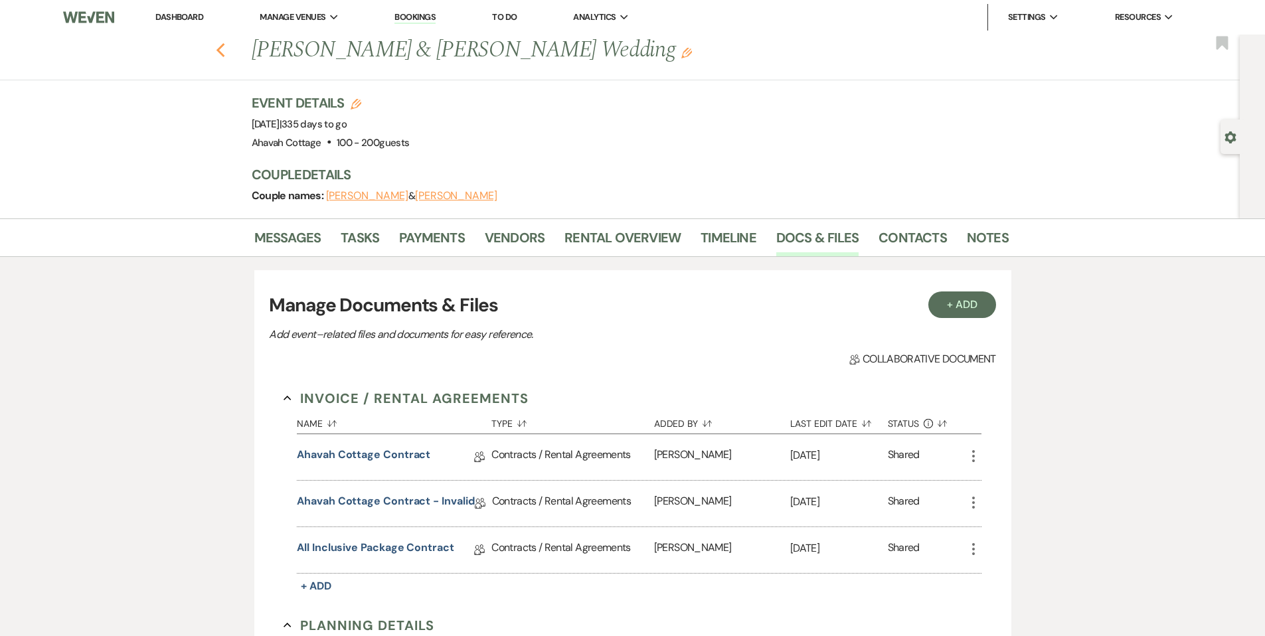
select select "8"
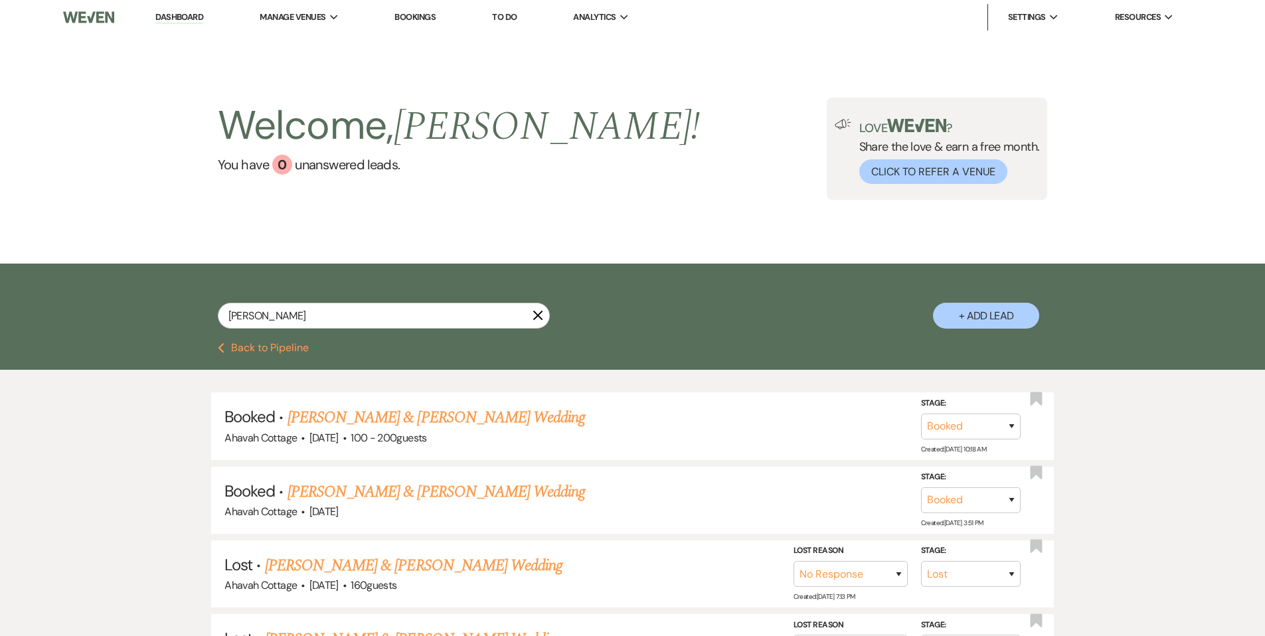
click at [537, 310] on button "X" at bounding box center [538, 315] width 11 height 11
